Goal: Transaction & Acquisition: Purchase product/service

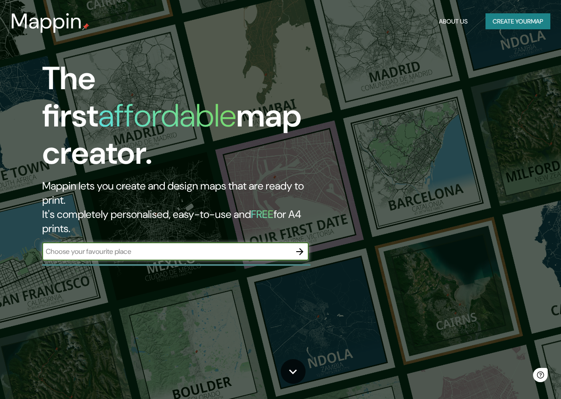
click at [298, 246] on icon "button" at bounding box center [299, 251] width 11 height 11
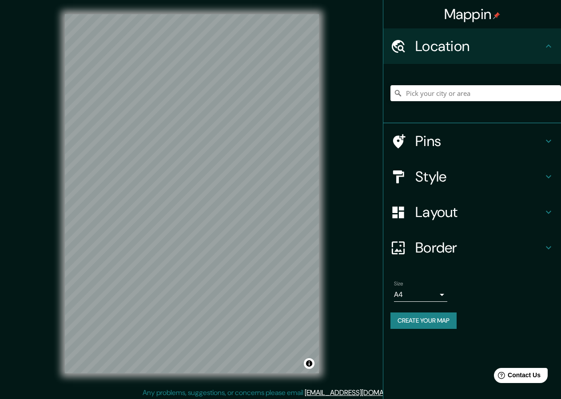
click at [449, 182] on h4 "Style" at bounding box center [479, 177] width 128 height 18
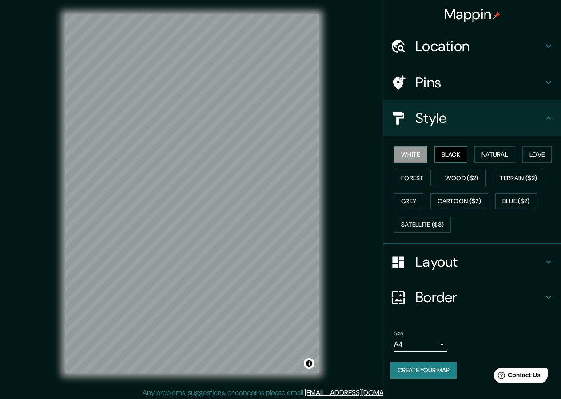
click at [451, 156] on button "Black" at bounding box center [450, 155] width 33 height 16
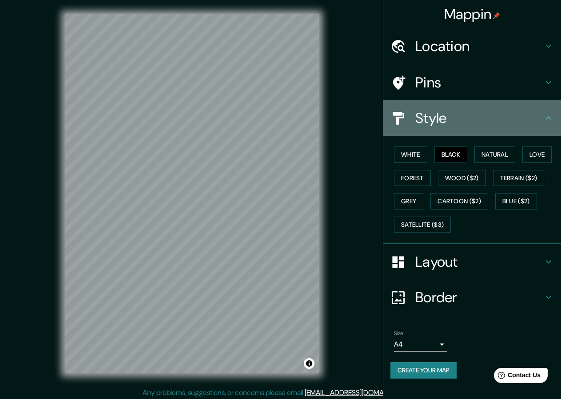
click at [522, 118] on h4 "Style" at bounding box center [479, 118] width 128 height 18
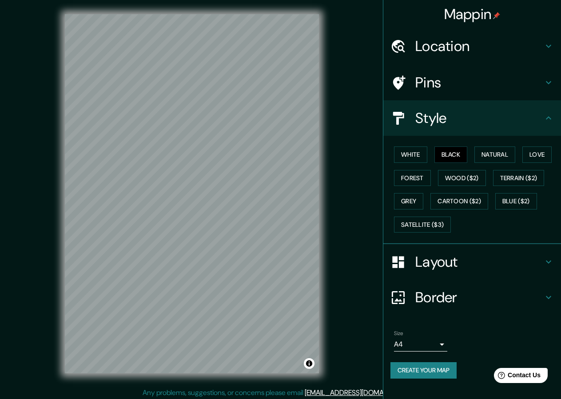
click at [545, 117] on icon at bounding box center [548, 118] width 11 height 11
click at [543, 256] on div "Layout" at bounding box center [472, 262] width 178 height 36
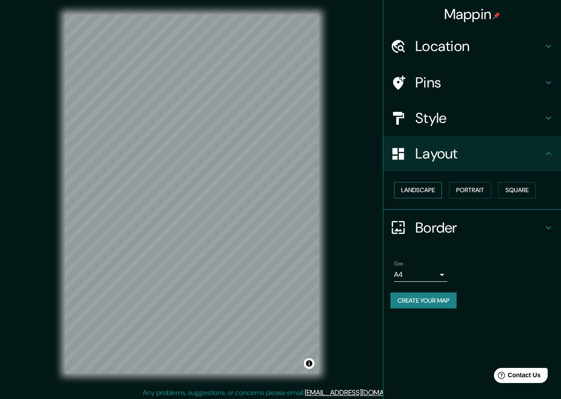
click at [424, 193] on button "Landscape" at bounding box center [418, 190] width 48 height 16
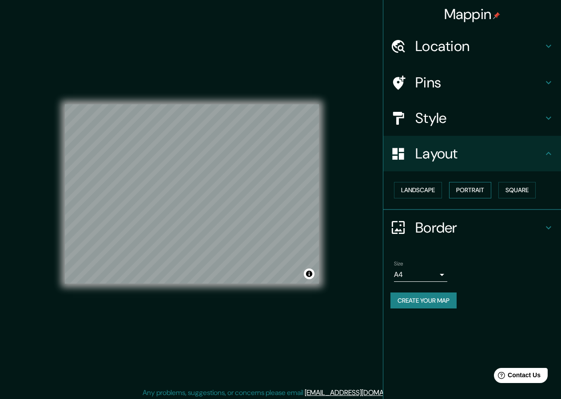
click at [477, 194] on button "Portrait" at bounding box center [470, 190] width 42 height 16
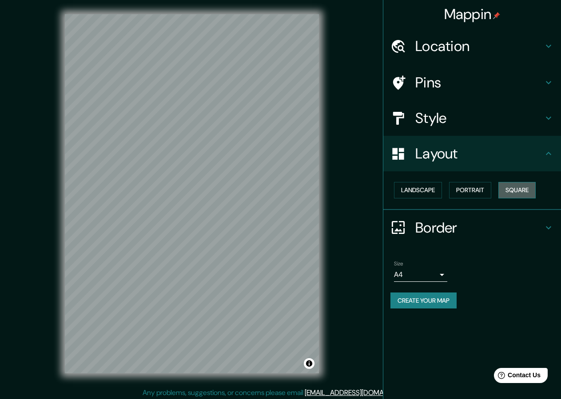
click at [519, 188] on button "Square" at bounding box center [516, 190] width 37 height 16
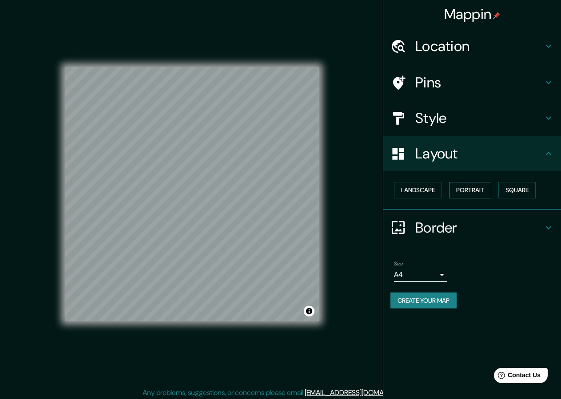
click at [462, 188] on button "Portrait" at bounding box center [470, 190] width 42 height 16
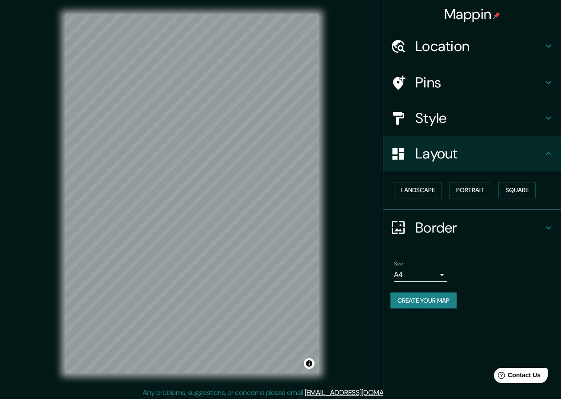
click at [545, 156] on icon at bounding box center [548, 153] width 11 height 11
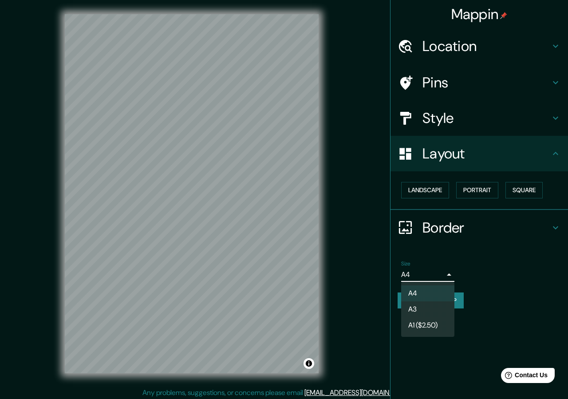
click at [441, 275] on body "Mappin Location Pins Style Layout Landscape Portrait Square Border Choose a bor…" at bounding box center [284, 199] width 568 height 399
click at [430, 325] on li "A1 ($2.50)" at bounding box center [427, 325] width 53 height 16
click at [436, 274] on body "Mappin Location Pins Style Layout Landscape Portrait Square Border Choose a bor…" at bounding box center [284, 199] width 568 height 399
click at [427, 293] on li "A4" at bounding box center [427, 293] width 53 height 16
type input "single"
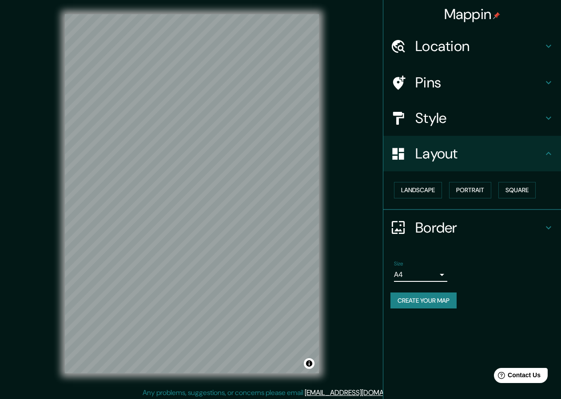
click at [358, 226] on div "Mappin Location Pins Style Layout Landscape Portrait Square Border Choose a bor…" at bounding box center [280, 201] width 561 height 402
click at [359, 289] on div "Mappin Location Pins Style Layout Landscape Portrait Square Border Choose a bor…" at bounding box center [280, 201] width 561 height 402
click at [224, 267] on div at bounding box center [226, 269] width 7 height 7
click at [227, 271] on div at bounding box center [226, 269] width 7 height 7
click at [548, 231] on icon at bounding box center [548, 227] width 11 height 11
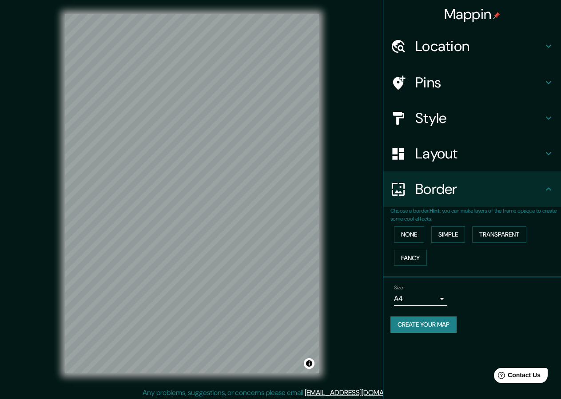
click at [419, 326] on button "Create your map" at bounding box center [423, 325] width 66 height 16
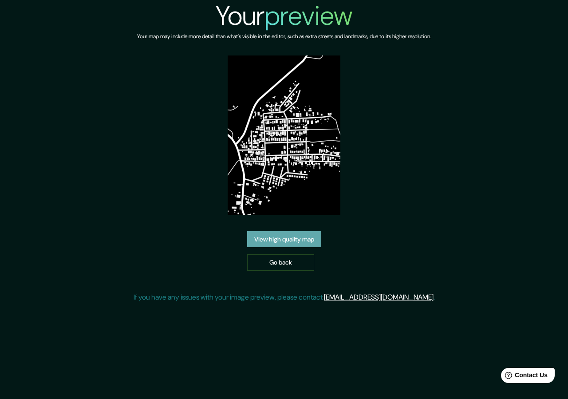
click at [282, 241] on link "View high quality map" at bounding box center [284, 239] width 74 height 16
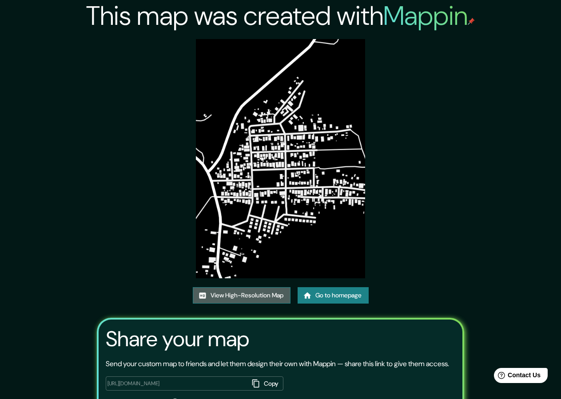
click at [250, 297] on link "View High-Resolution Map" at bounding box center [242, 295] width 98 height 16
click at [322, 302] on link "Go to homepage" at bounding box center [332, 295] width 71 height 16
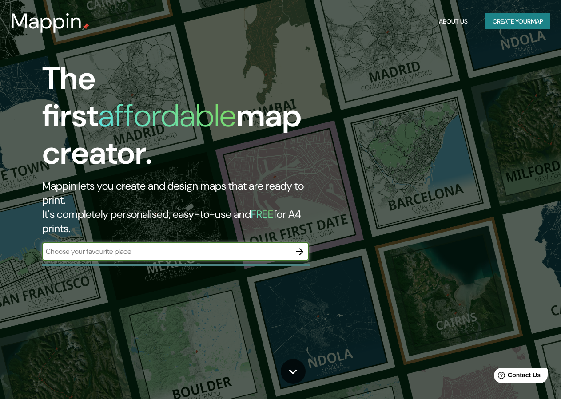
click at [299, 246] on icon "button" at bounding box center [299, 251] width 11 height 11
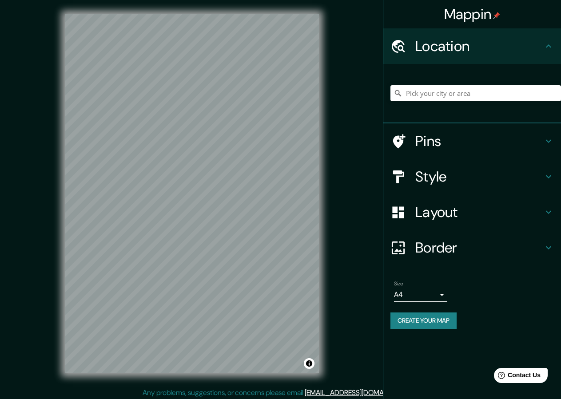
click at [437, 178] on h4 "Style" at bounding box center [479, 177] width 128 height 18
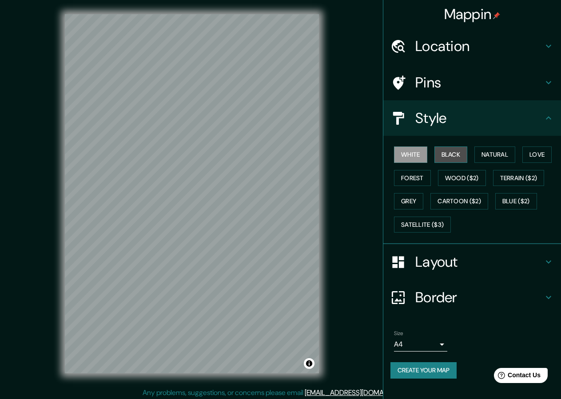
click at [451, 154] on button "Black" at bounding box center [450, 155] width 33 height 16
click at [419, 374] on button "Create your map" at bounding box center [423, 370] width 66 height 16
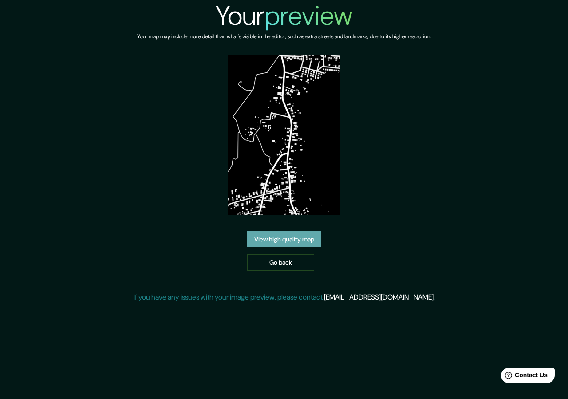
click at [290, 240] on link "View high quality map" at bounding box center [284, 239] width 74 height 16
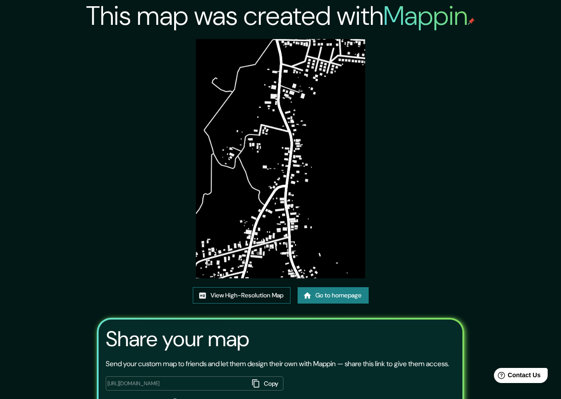
click at [253, 294] on link "View High-Resolution Map" at bounding box center [242, 295] width 98 height 16
